Goal: Task Accomplishment & Management: Manage account settings

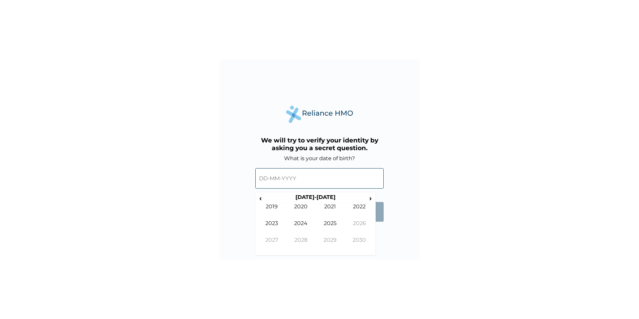
click at [314, 185] on input "text" at bounding box center [319, 178] width 128 height 20
click at [270, 178] on input "text" at bounding box center [319, 178] width 128 height 20
click at [266, 178] on input "text" at bounding box center [319, 178] width 128 height 20
click at [257, 199] on span "‹" at bounding box center [260, 198] width 7 height 8
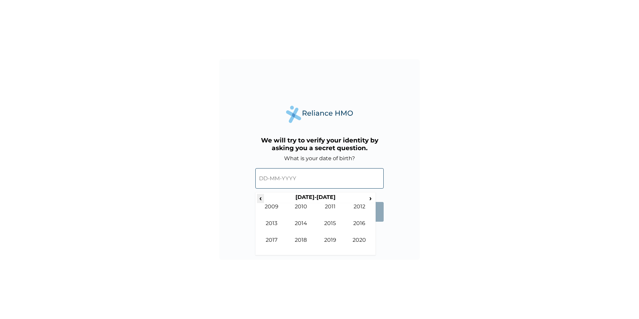
click at [257, 199] on span "‹" at bounding box center [260, 198] width 7 height 8
click at [370, 198] on span "›" at bounding box center [370, 198] width 7 height 8
click at [276, 239] on td "1987" at bounding box center [271, 245] width 29 height 17
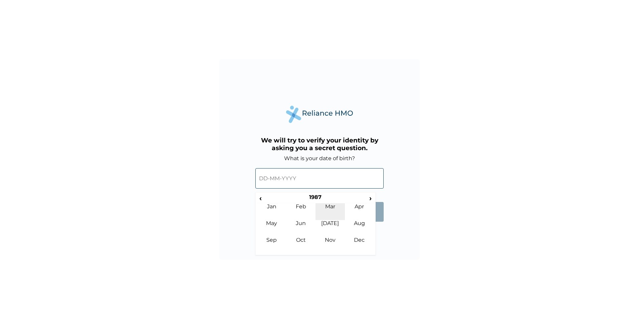
click at [329, 207] on td "Mar" at bounding box center [330, 211] width 29 height 17
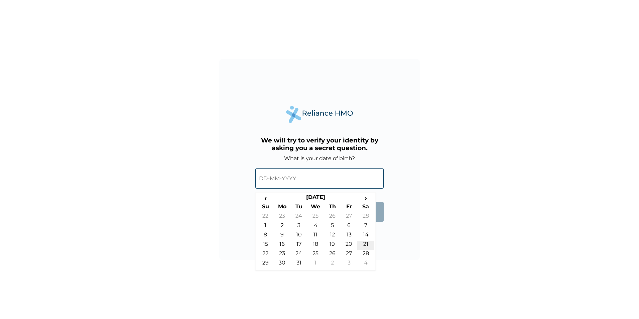
click at [366, 243] on td "21" at bounding box center [365, 245] width 17 height 9
type input "21-03-1987"
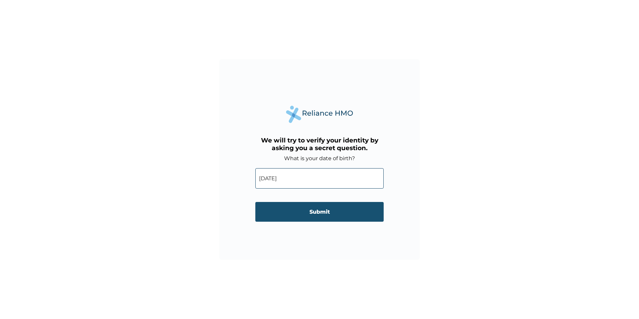
click at [326, 219] on input "Submit" at bounding box center [319, 212] width 128 height 20
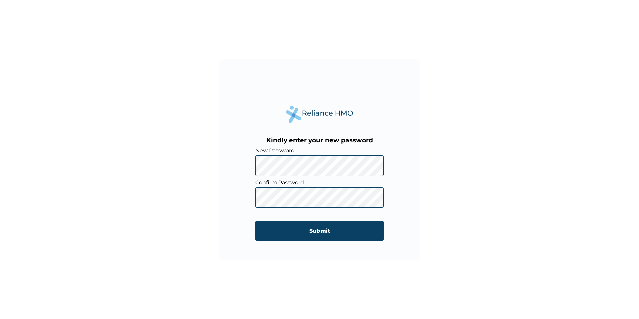
click at [253, 160] on div "Kindly enter your new password New Password Confirm Password Submit" at bounding box center [319, 159] width 201 height 201
click at [341, 233] on input "Submit" at bounding box center [319, 231] width 128 height 20
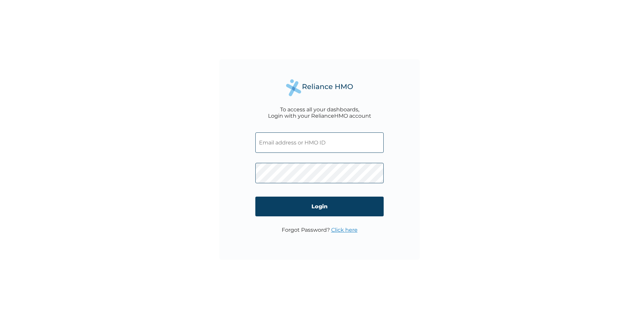
click at [291, 143] on input "text" at bounding box center [319, 142] width 128 height 20
click at [150, 234] on div "To access all your dashboards, Login with your RelianceHMO account Login Forgot…" at bounding box center [319, 159] width 639 height 319
click at [313, 143] on input "text" at bounding box center [319, 142] width 128 height 20
type input "MOP/10147/A"
click at [311, 202] on input "Login" at bounding box center [319, 207] width 128 height 20
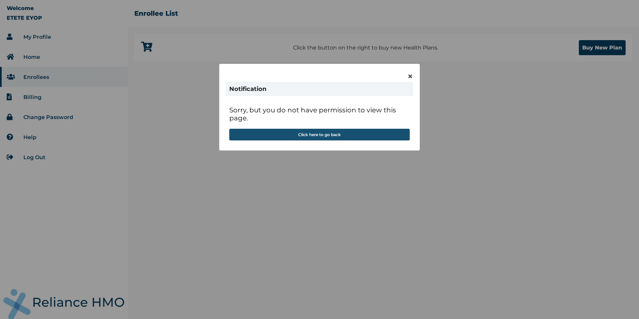
click at [331, 137] on button "Click here to go back" at bounding box center [319, 135] width 180 height 12
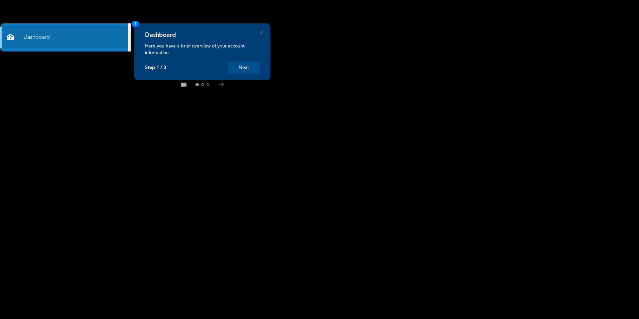
click at [248, 72] on button "Next" at bounding box center [244, 67] width 32 height 12
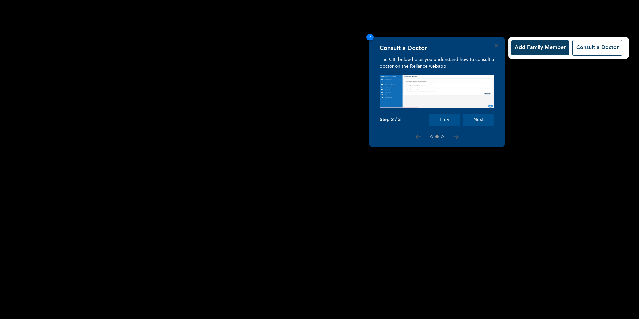
click at [474, 119] on button "Next" at bounding box center [479, 120] width 32 height 12
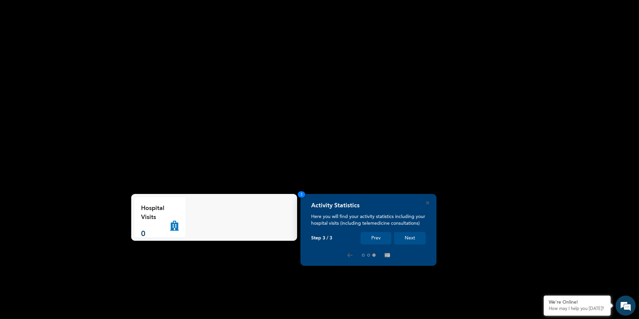
click at [420, 235] on button "Next" at bounding box center [410, 238] width 32 height 12
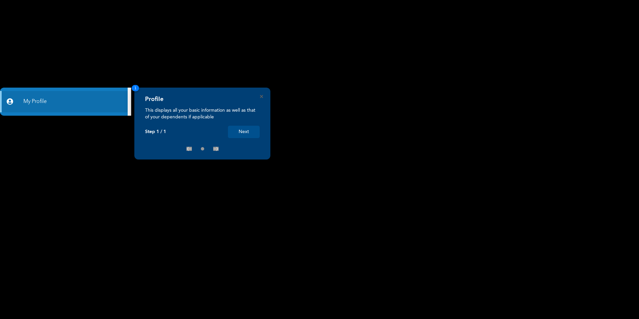
click at [263, 95] on div "Profile This displays all your basic information as well as that of your depend…" at bounding box center [202, 124] width 136 height 72
click at [260, 96] on icon "Close" at bounding box center [261, 96] width 3 height 3
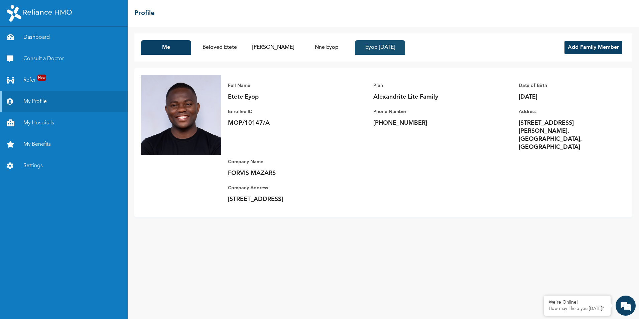
click at [375, 47] on button "Eyop [DATE]" at bounding box center [380, 47] width 50 height 15
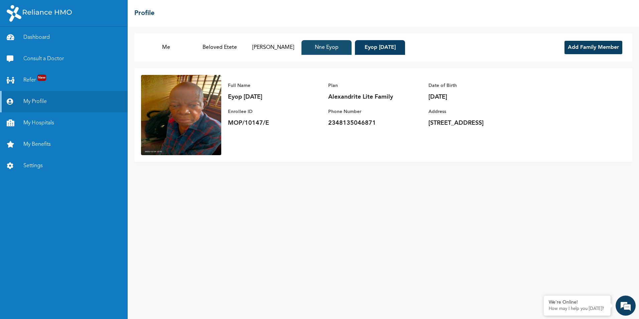
click at [326, 52] on button "Nne Eyop" at bounding box center [326, 47] width 50 height 15
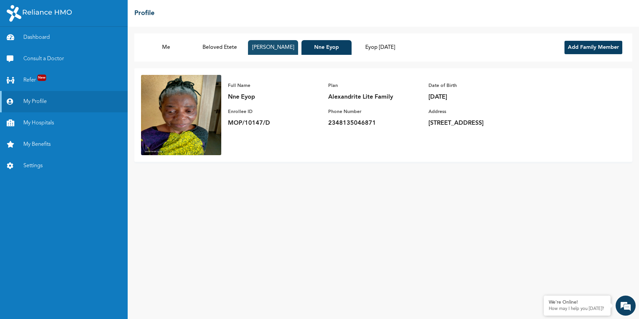
click at [282, 46] on button "[PERSON_NAME]" at bounding box center [273, 47] width 50 height 15
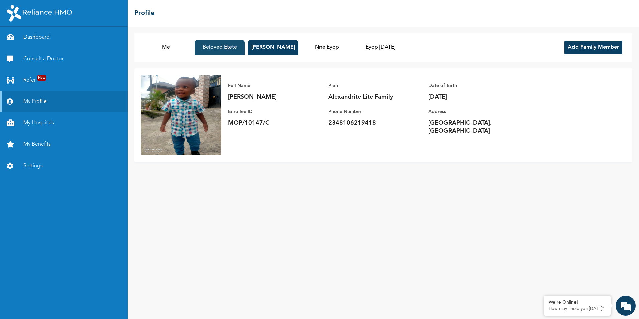
click at [229, 46] on button "Beloved Etete" at bounding box center [220, 47] width 50 height 15
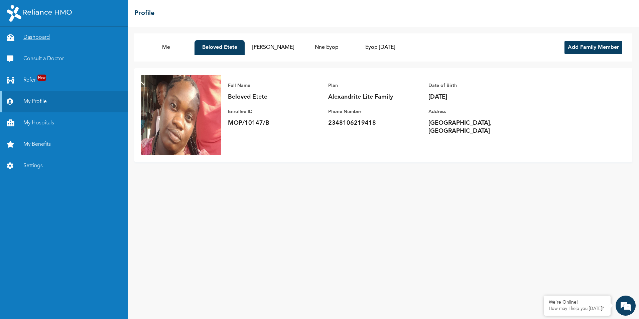
click at [35, 33] on link "Dashboard" at bounding box center [64, 37] width 128 height 21
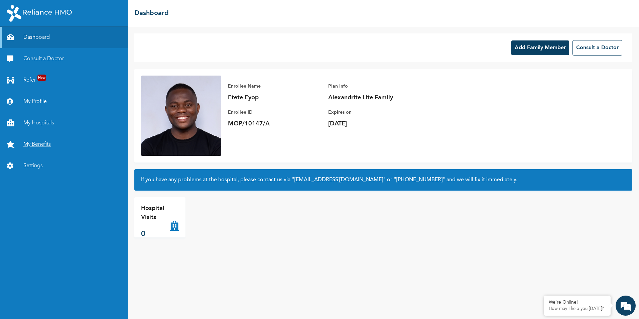
click at [41, 145] on link "My Benefits" at bounding box center [64, 144] width 128 height 21
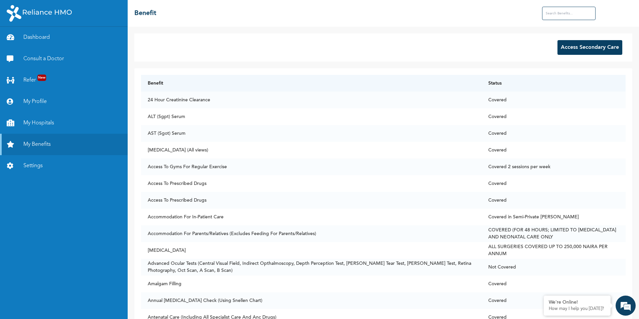
click at [570, 47] on button "Access Secondary Care" at bounding box center [590, 47] width 65 height 15
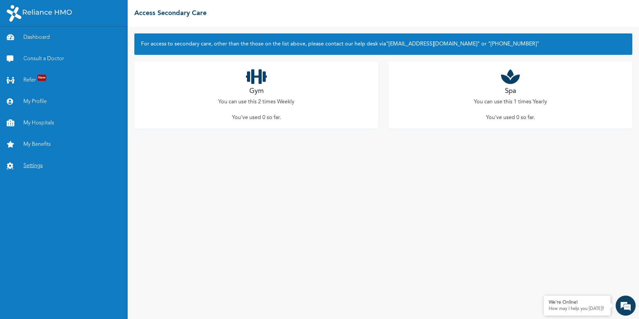
click at [34, 167] on link "Settings" at bounding box center [64, 165] width 128 height 21
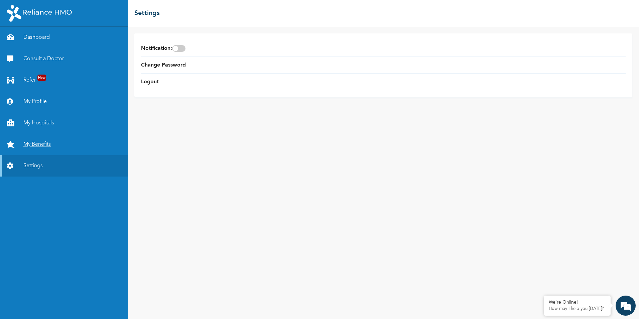
click at [38, 147] on link "My Benefits" at bounding box center [64, 144] width 128 height 21
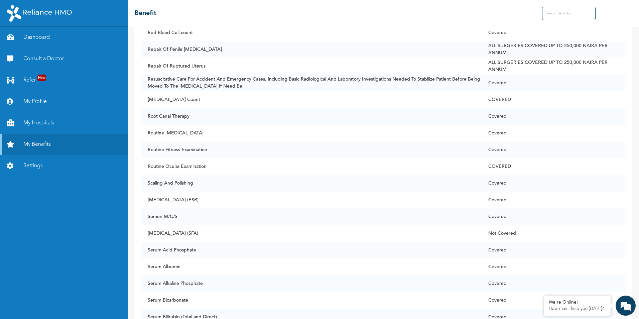
scroll to position [3794, 0]
